Goal: Obtain resource: Obtain resource

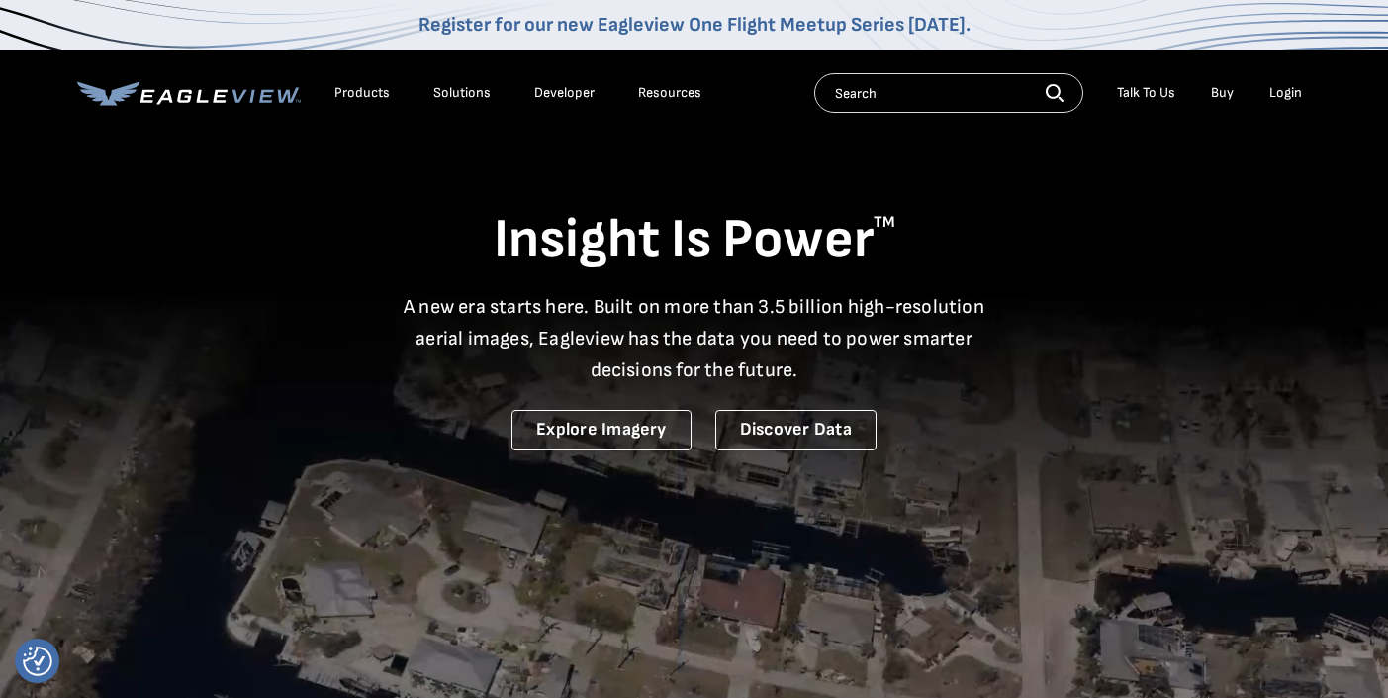
click at [1277, 84] on div "Login" at bounding box center [1285, 93] width 33 height 18
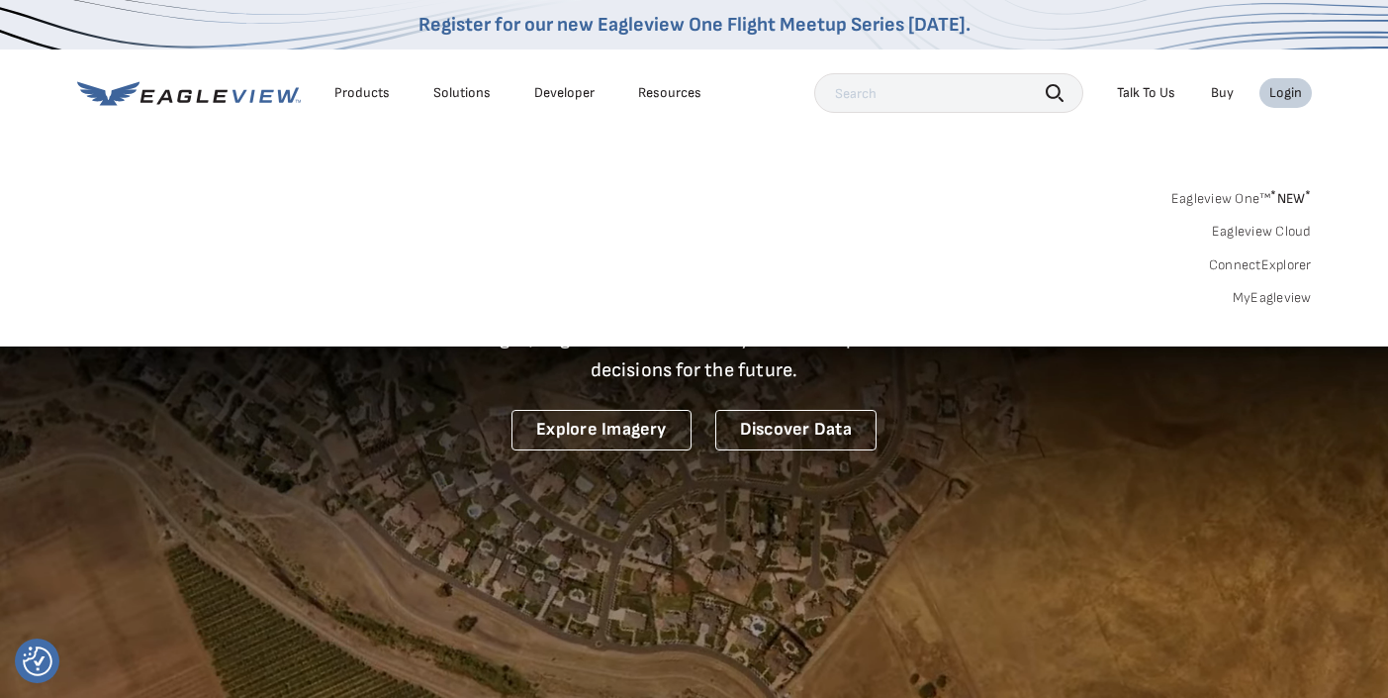
click at [1243, 303] on link "MyEagleview" at bounding box center [1272, 298] width 79 height 18
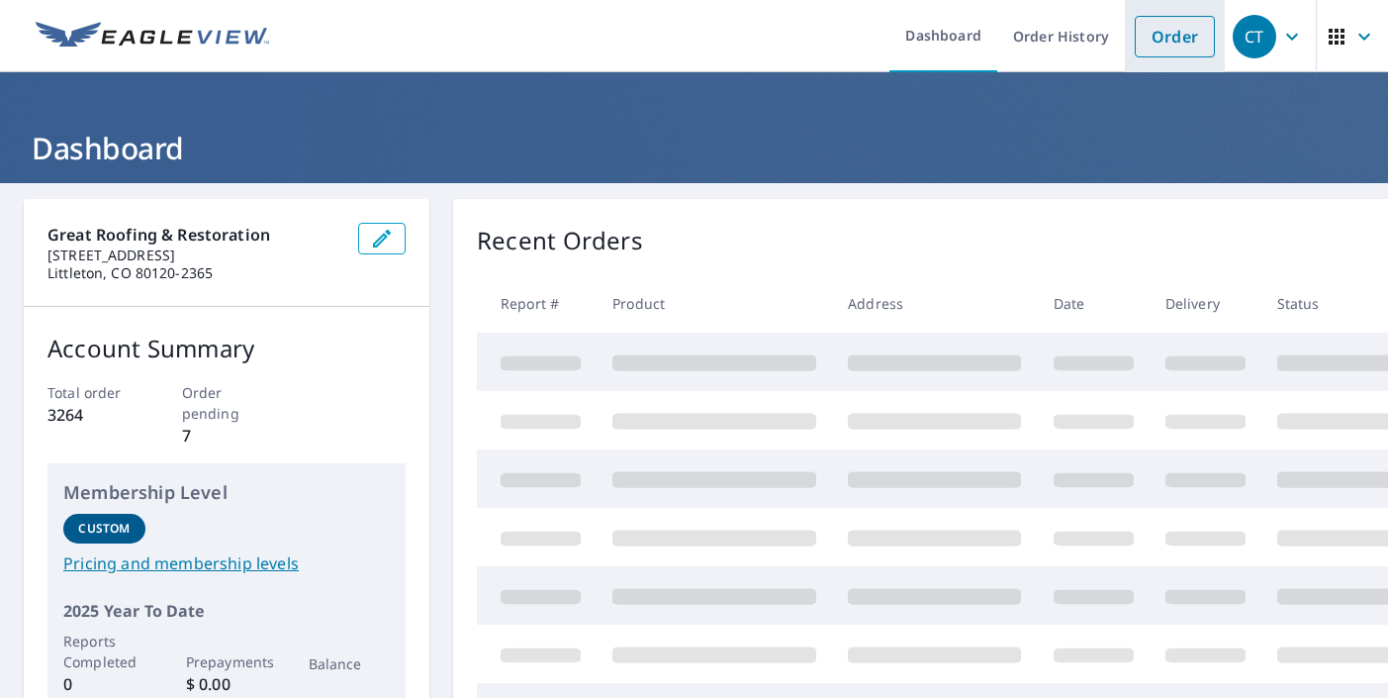
click at [1188, 33] on link "Order" at bounding box center [1175, 37] width 80 height 42
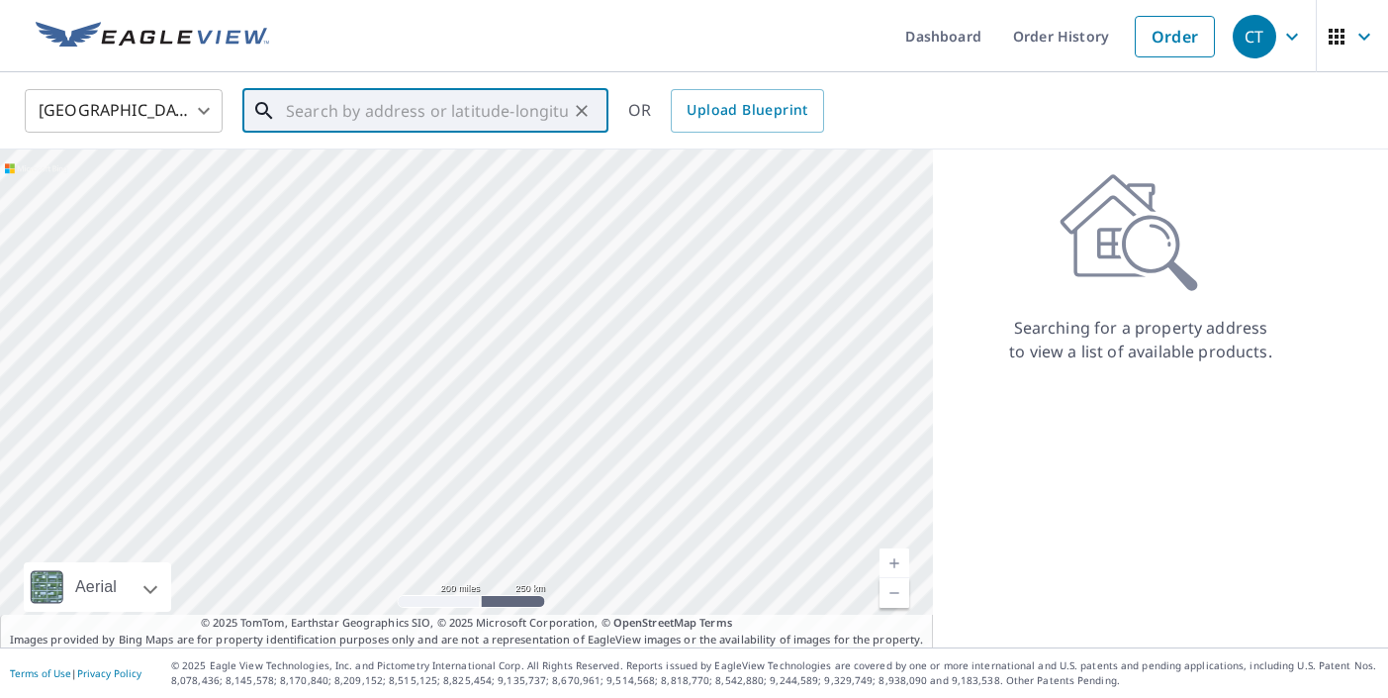
click at [410, 129] on input "text" at bounding box center [427, 110] width 282 height 55
paste input "[STREET_ADDRESS][PERSON_NAME][US_STATE]"
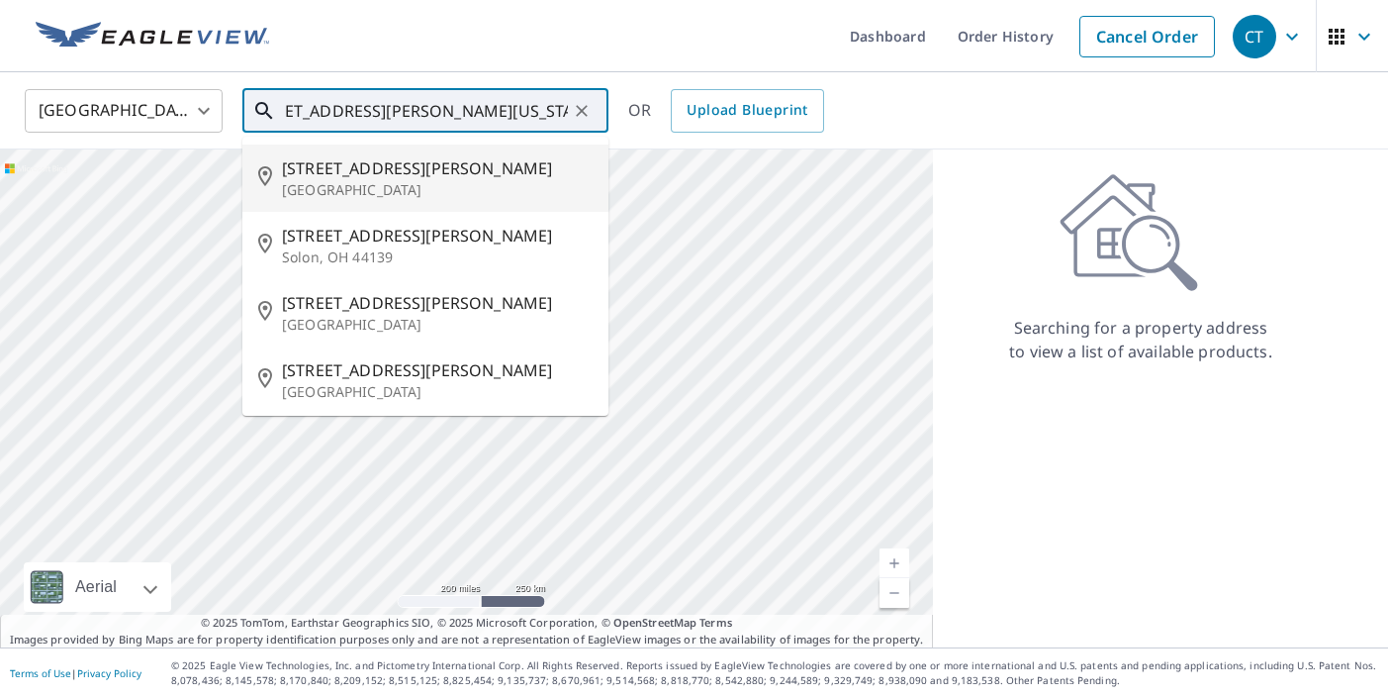
click at [400, 171] on span "[STREET_ADDRESS][PERSON_NAME]" at bounding box center [437, 168] width 311 height 24
type input "[STREET_ADDRESS][PERSON_NAME]"
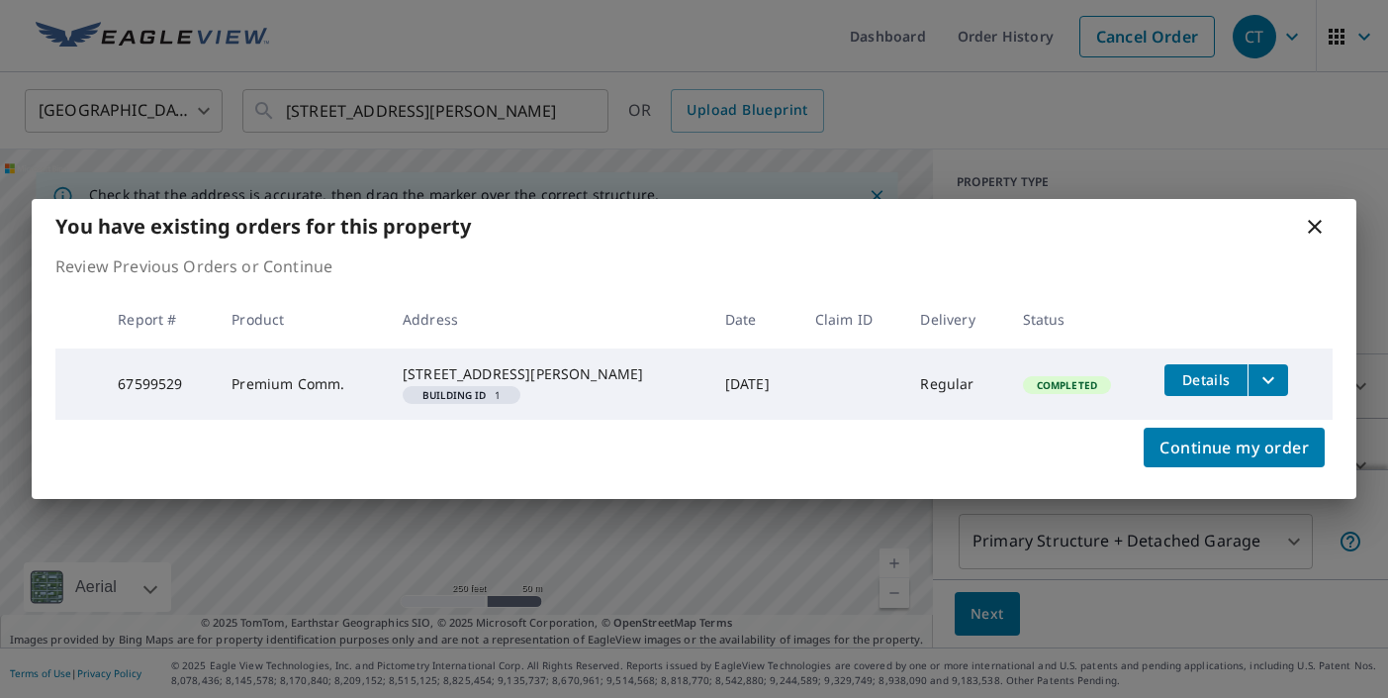
click at [1266, 368] on icon "filesDropdownBtn-67599529" at bounding box center [1269, 380] width 24 height 24
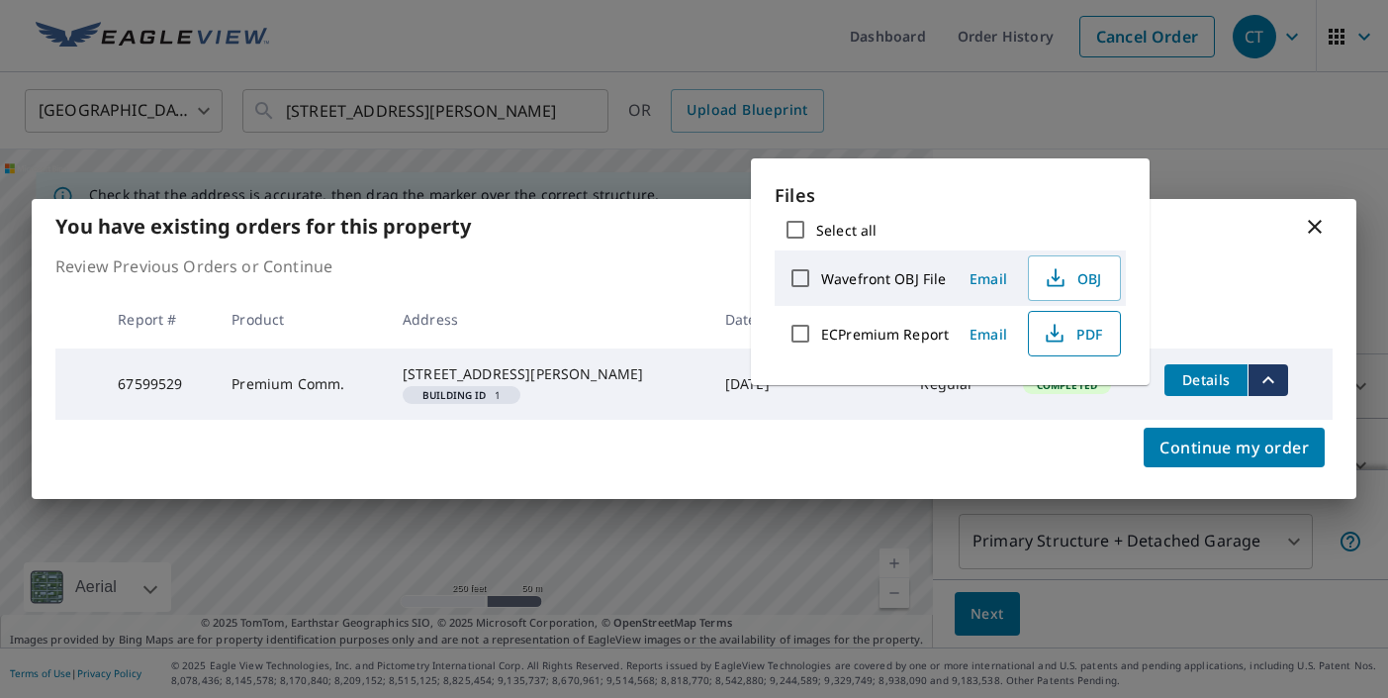
click at [1069, 329] on span "PDF" at bounding box center [1072, 334] width 63 height 24
click at [1314, 220] on icon at bounding box center [1315, 227] width 14 height 14
